Goal: Find specific page/section: Find specific page/section

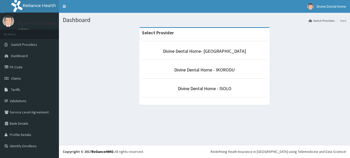
click at [38, 68] on link "PA Code" at bounding box center [29, 66] width 59 height 11
click at [16, 67] on link "PA Code" at bounding box center [29, 66] width 59 height 11
click at [19, 68] on link "PA Code" at bounding box center [29, 66] width 59 height 11
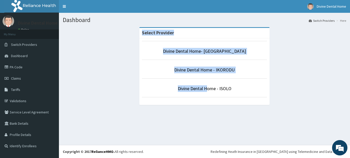
drag, startPoint x: 206, startPoint y: 102, endPoint x: 120, endPoint y: 78, distance: 89.2
click at [120, 78] on div "Select Provider Divine Dental Home- VICTORIA ISLAND Divine Dental Home - IKOROD…" at bounding box center [204, 68] width 283 height 83
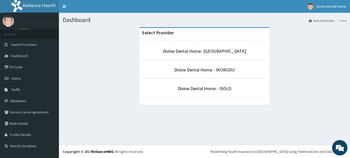
click at [120, 78] on div "Select Provider Divine Dental Home- VICTORIA ISLAND Divine Dental Home - IKOROD…" at bounding box center [204, 68] width 283 height 83
click at [16, 66] on link "PA Code" at bounding box center [29, 66] width 59 height 11
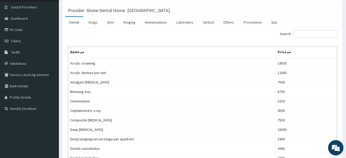
scroll to position [31, 0]
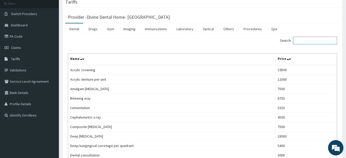
click at [301, 42] on input "Search:" at bounding box center [315, 41] width 44 height 8
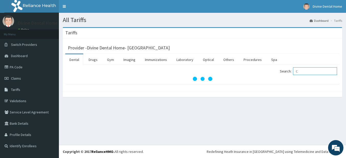
scroll to position [0, 0]
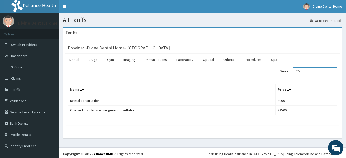
type input "C"
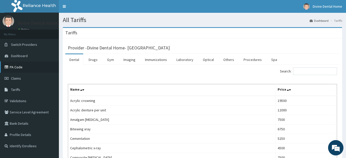
click at [33, 68] on link "PA Code" at bounding box center [29, 66] width 59 height 11
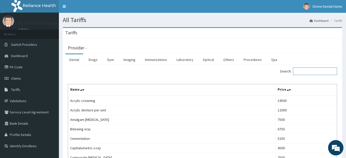
click at [306, 71] on input "Search:" at bounding box center [315, 71] width 44 height 8
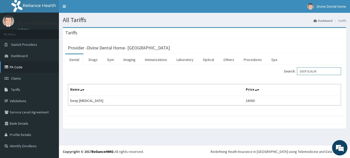
type input "DEEP SCALIN"
click at [41, 70] on link "PA Code" at bounding box center [29, 66] width 59 height 11
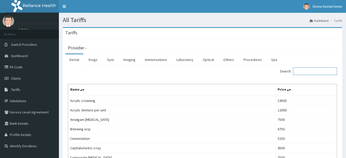
click at [320, 74] on input "Search:" at bounding box center [315, 71] width 44 height 8
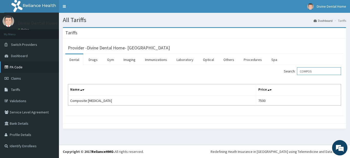
type input "COMPOS"
click at [26, 66] on link "PA Code" at bounding box center [29, 66] width 59 height 11
